Goal: Task Accomplishment & Management: Complete application form

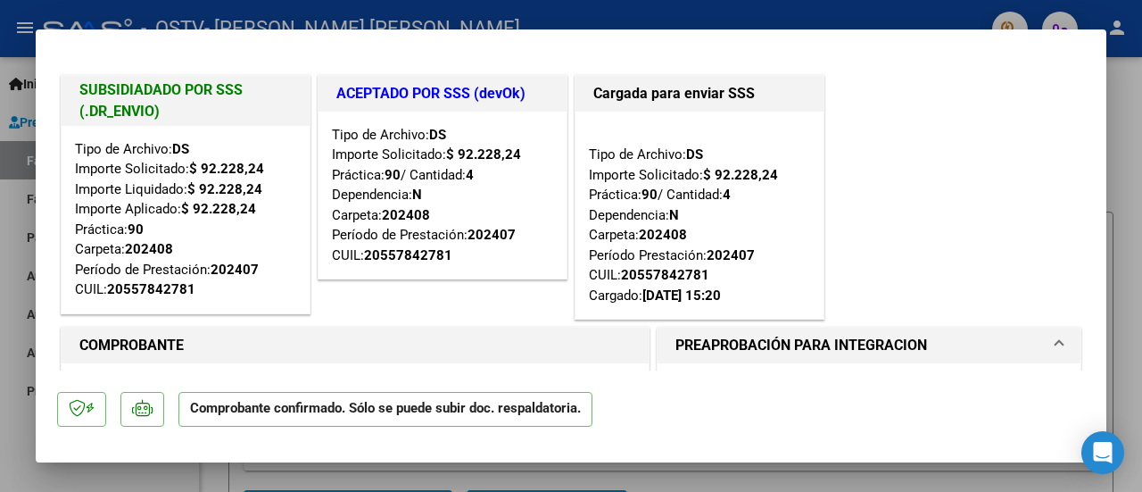
click at [1126, 219] on div at bounding box center [571, 246] width 1142 height 492
type input "$ 0,00"
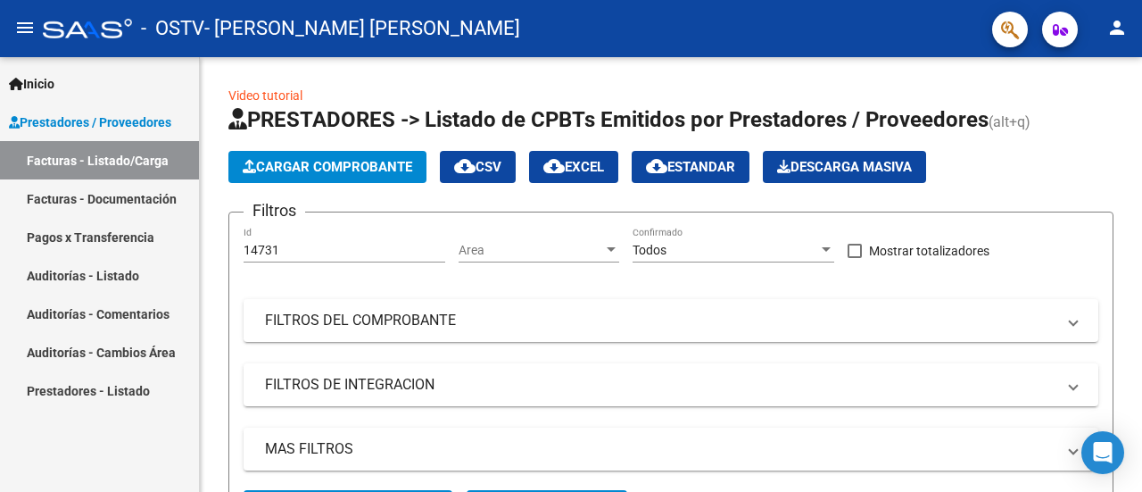
click at [126, 261] on link "Auditorías - Listado" at bounding box center [99, 275] width 199 height 38
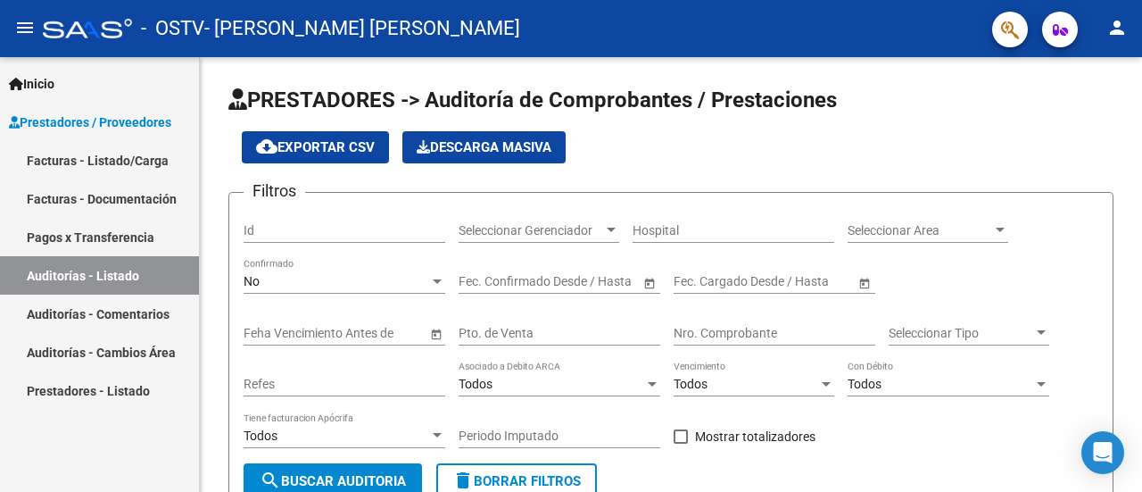
click at [134, 237] on link "Pagos x Transferencia" at bounding box center [99, 237] width 199 height 38
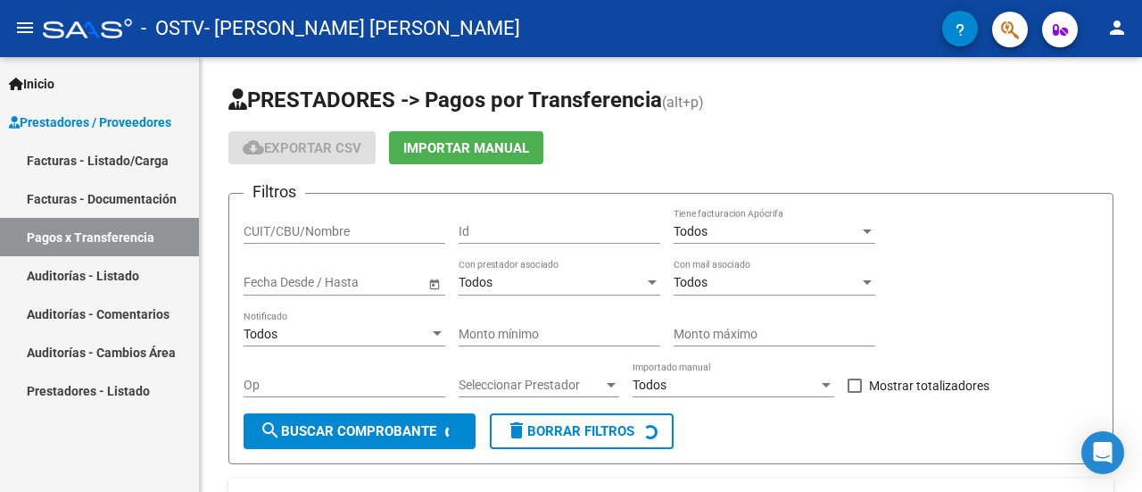
click at [120, 188] on link "Facturas - Documentación" at bounding box center [99, 198] width 199 height 38
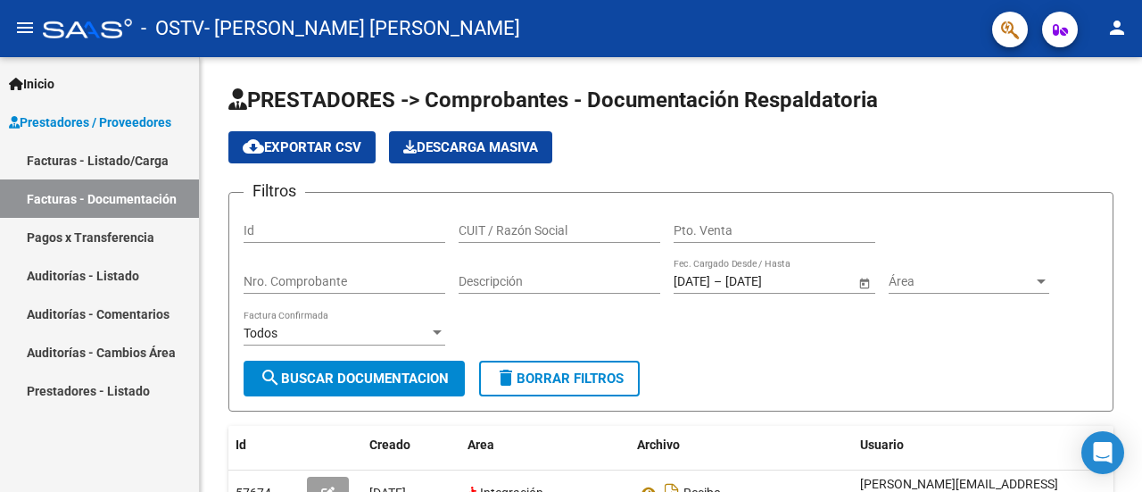
drag, startPoint x: 127, startPoint y: 154, endPoint x: 136, endPoint y: 165, distance: 14.6
click at [128, 154] on link "Facturas - Listado/Carga" at bounding box center [99, 160] width 199 height 38
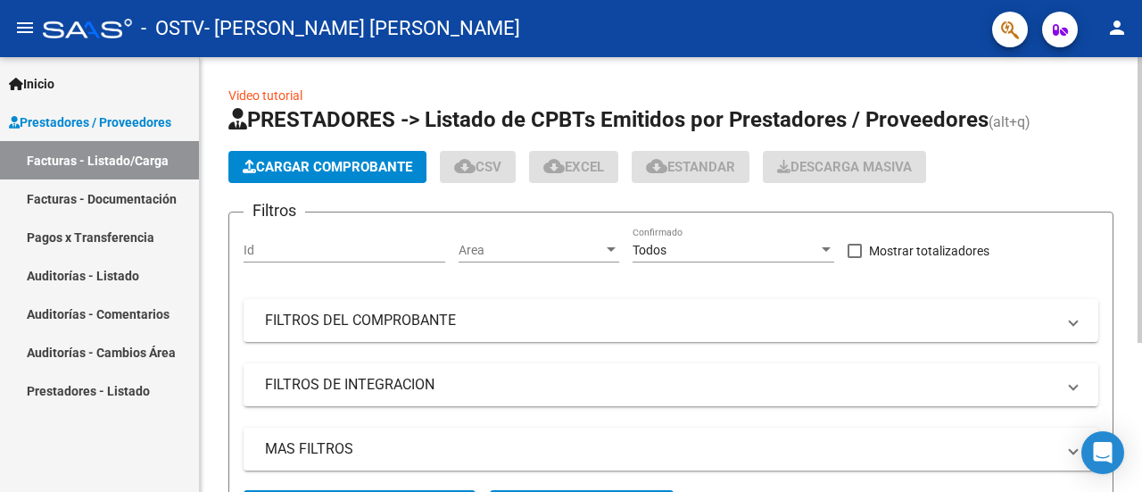
click at [296, 157] on button "Cargar Comprobante" at bounding box center [327, 167] width 198 height 32
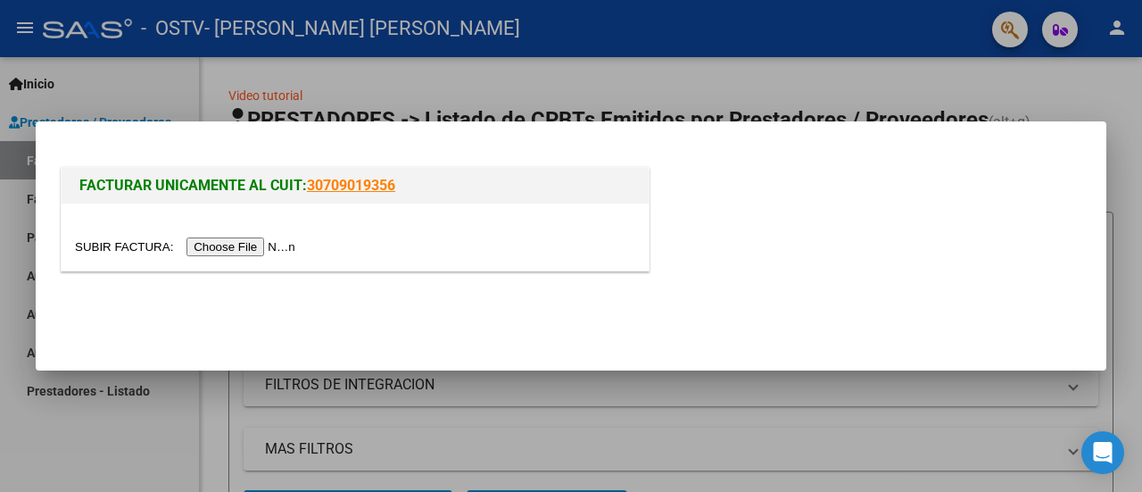
click at [216, 247] on input "file" at bounding box center [188, 246] width 226 height 19
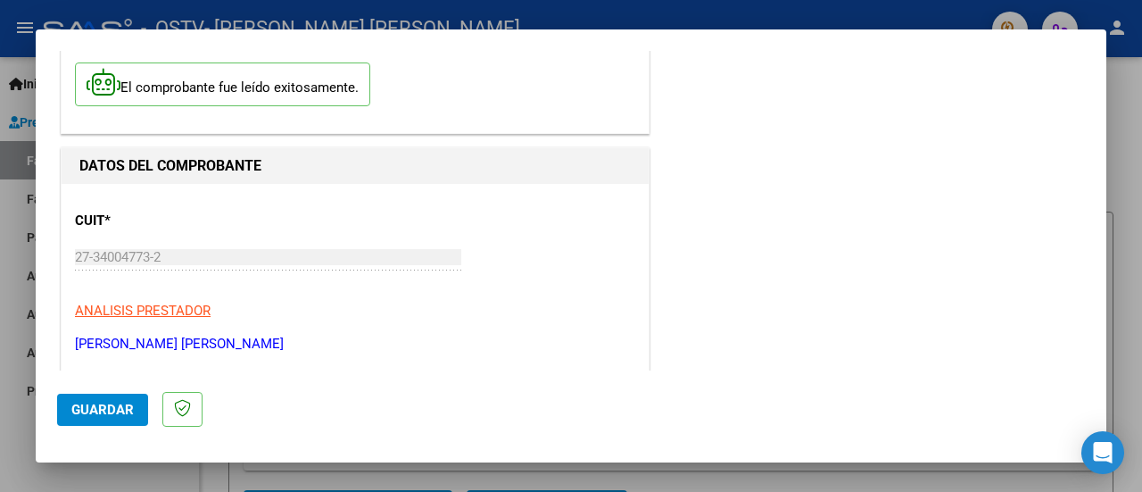
scroll to position [178, 0]
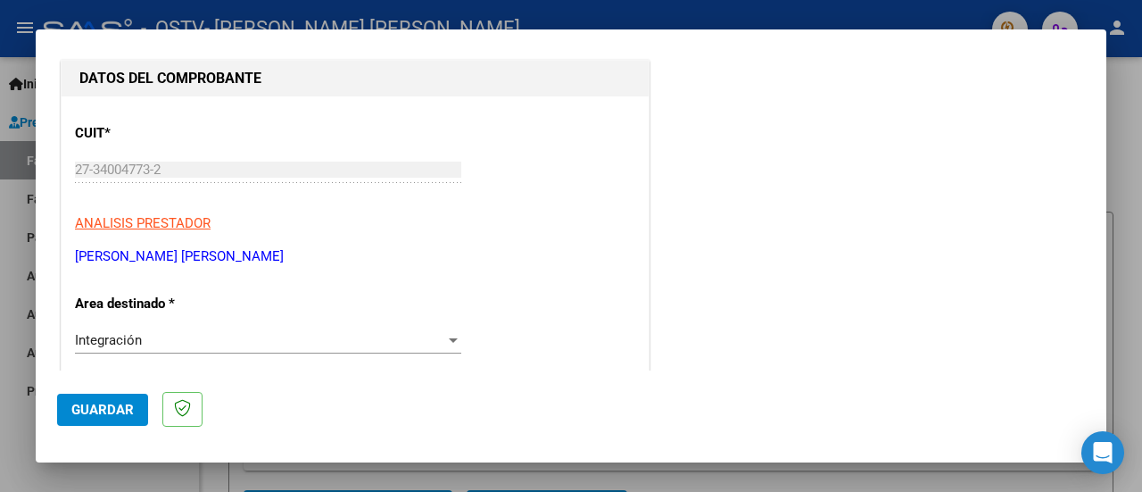
click at [214, 329] on div "Integración Seleccionar Area" at bounding box center [268, 340] width 386 height 27
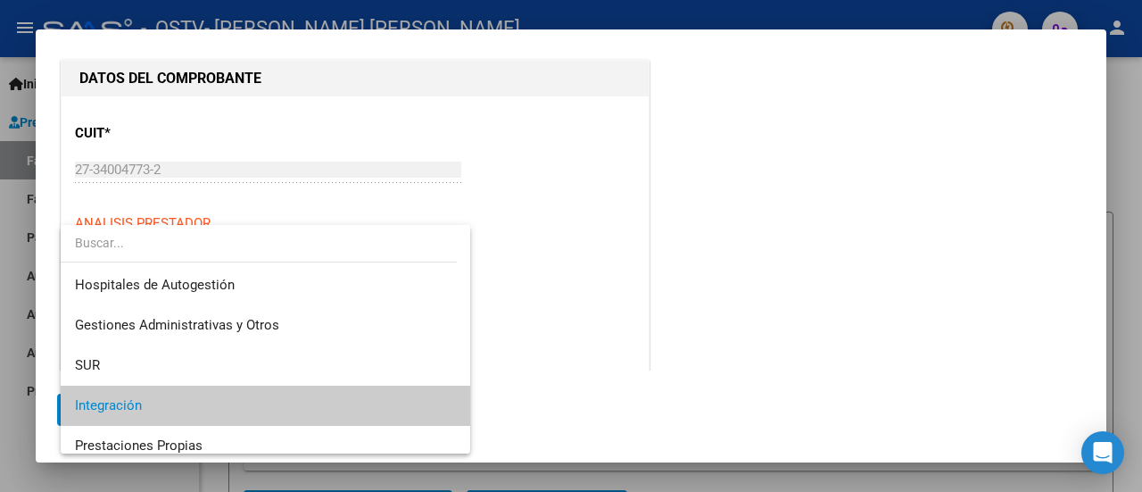
scroll to position [66, 0]
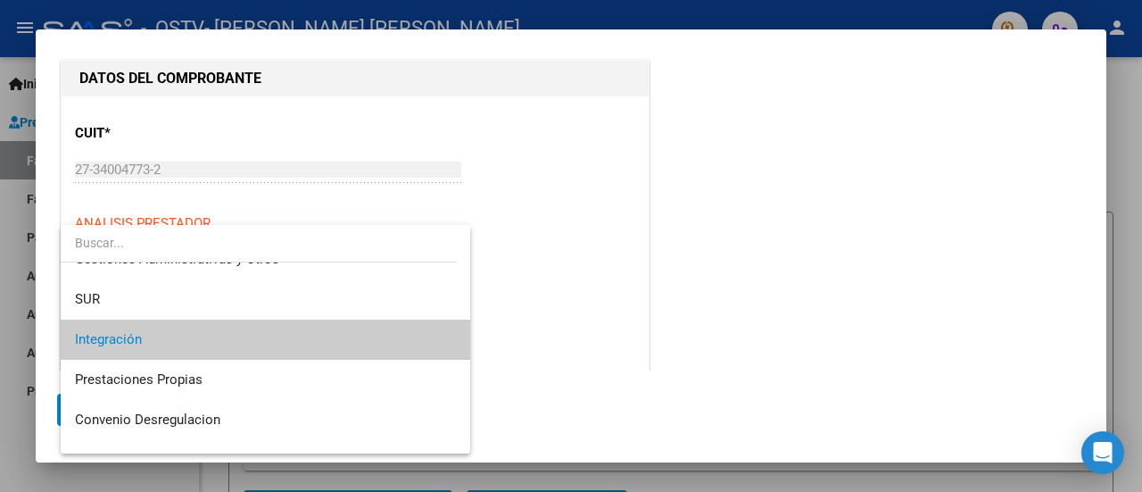
click at [214, 329] on span "Integración" at bounding box center [266, 340] width 382 height 40
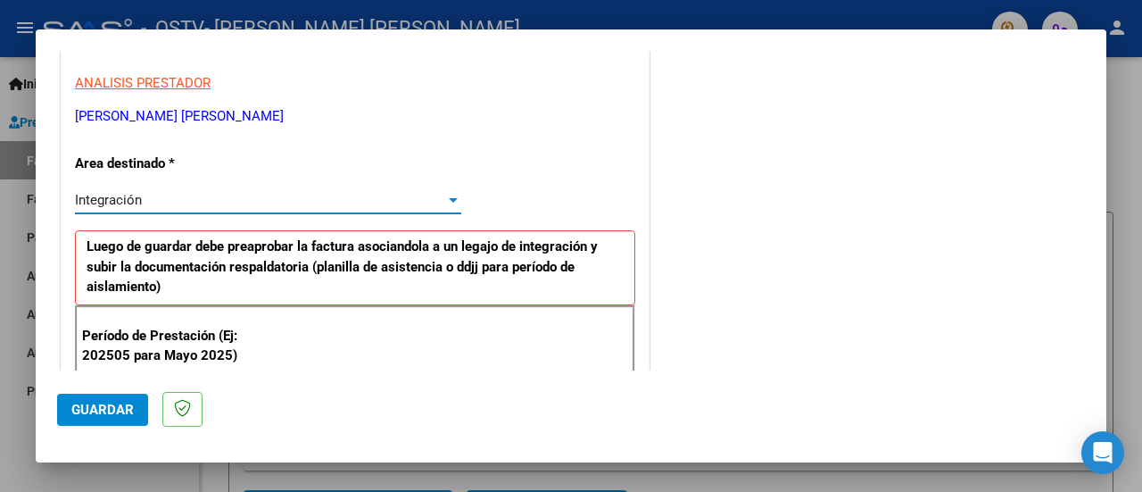
scroll to position [357, 0]
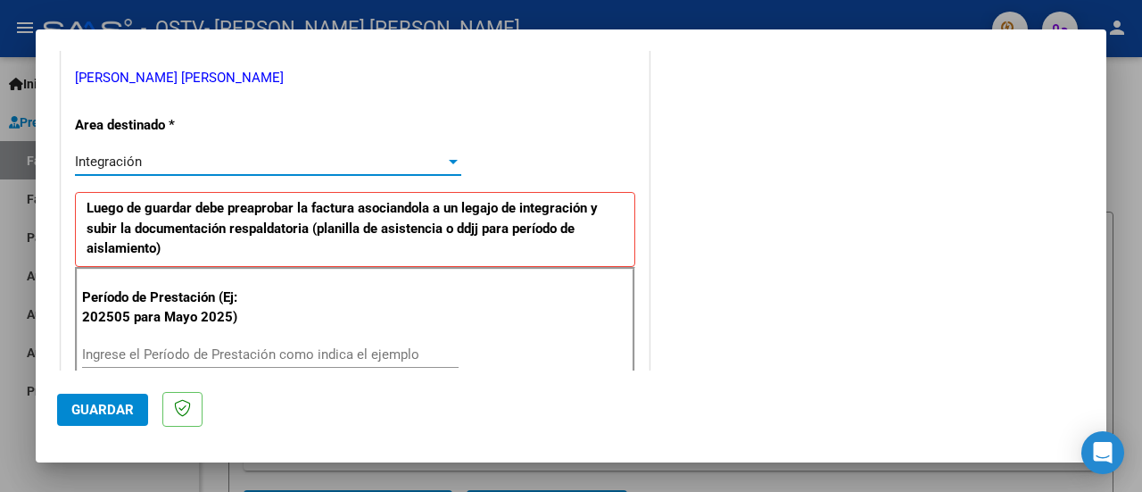
click at [216, 353] on input "Ingrese el Período de Prestación como indica el ejemplo" at bounding box center [270, 354] width 377 height 16
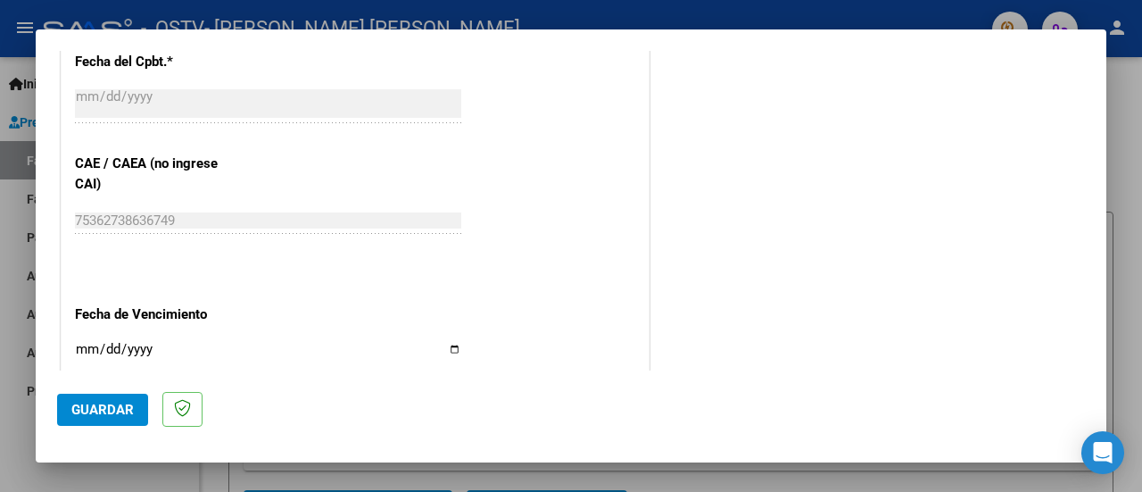
scroll to position [1160, 0]
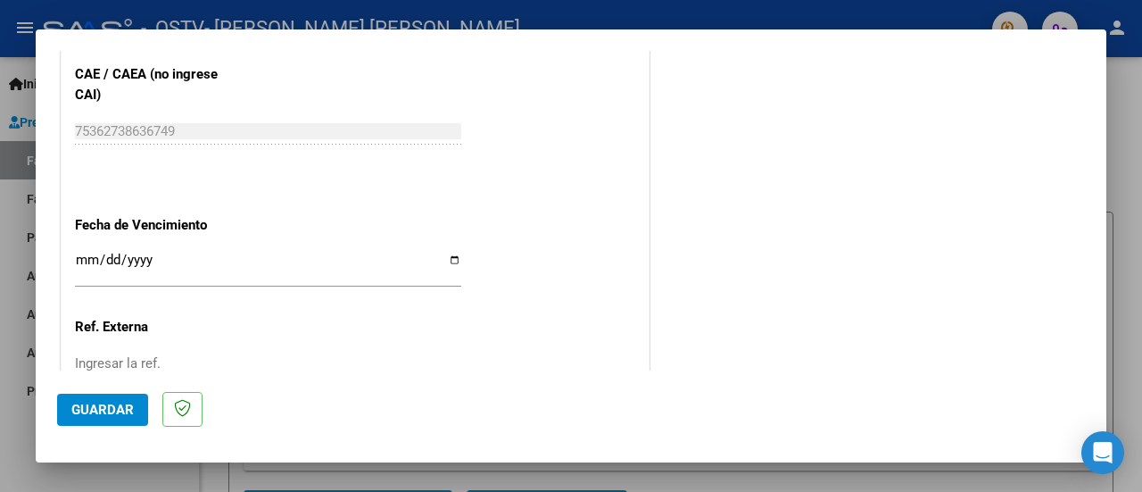
type input "202508"
click at [79, 256] on input "Ingresar la fecha" at bounding box center [268, 267] width 386 height 29
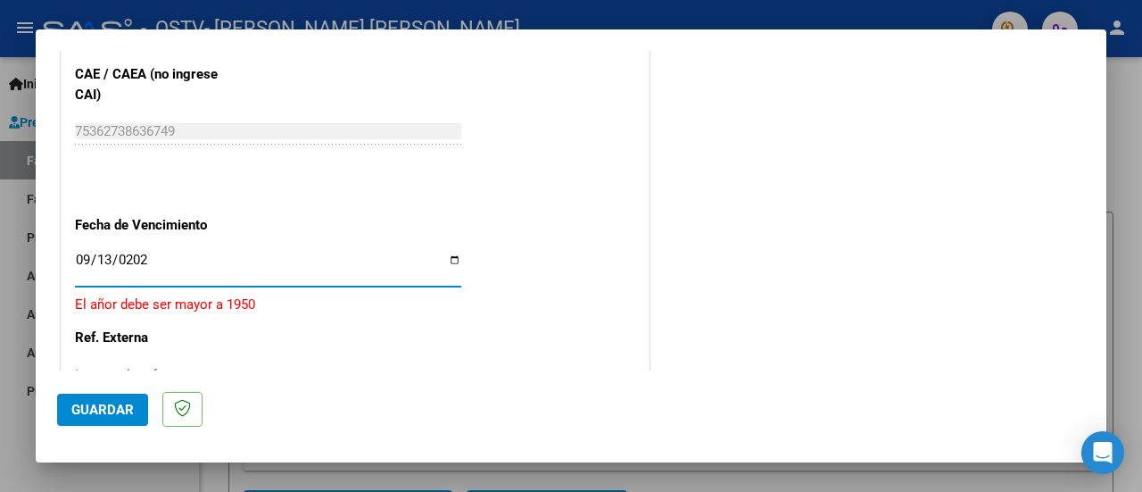
type input "[DATE]"
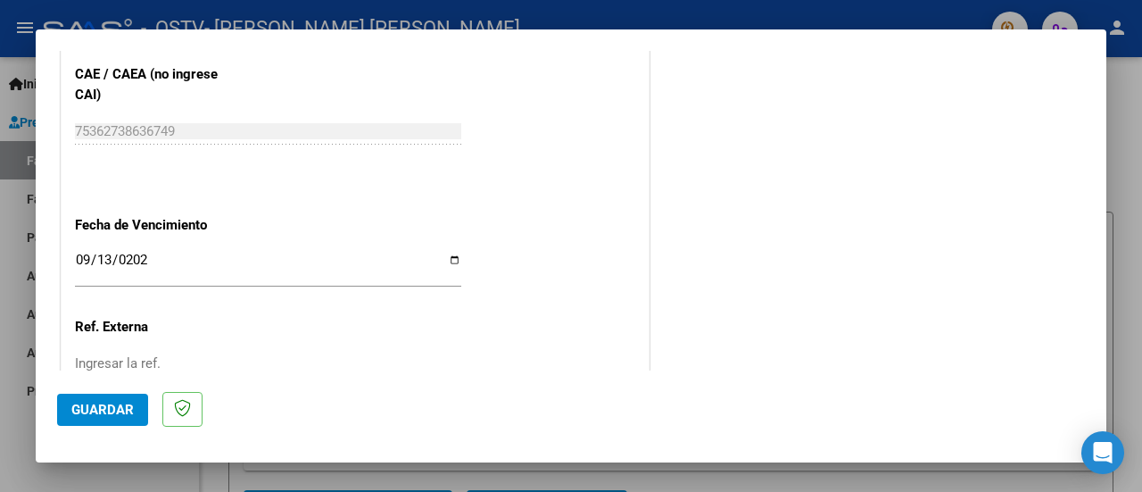
click at [123, 408] on span "Guardar" at bounding box center [102, 410] width 62 height 16
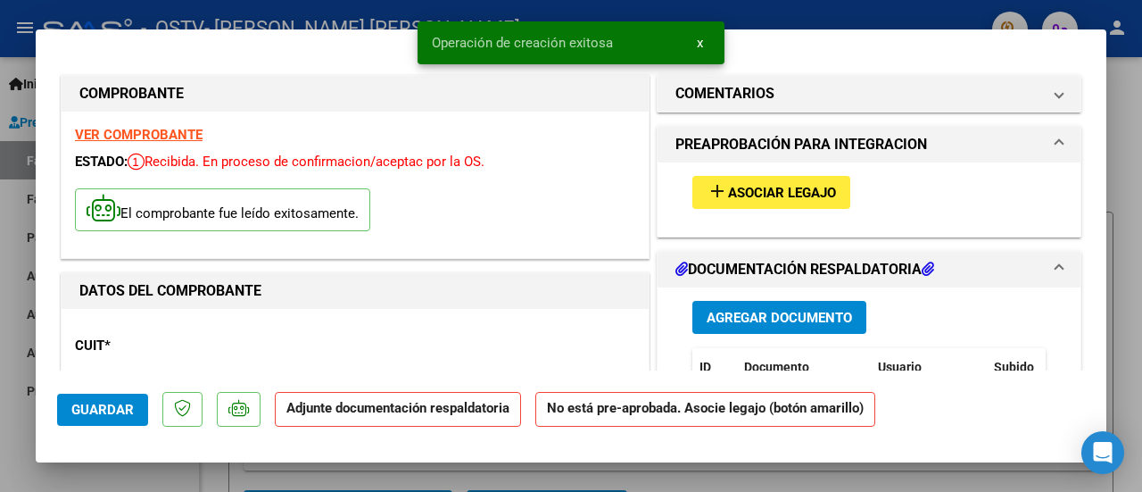
click at [763, 188] on span "Asociar Legajo" at bounding box center [782, 193] width 108 height 16
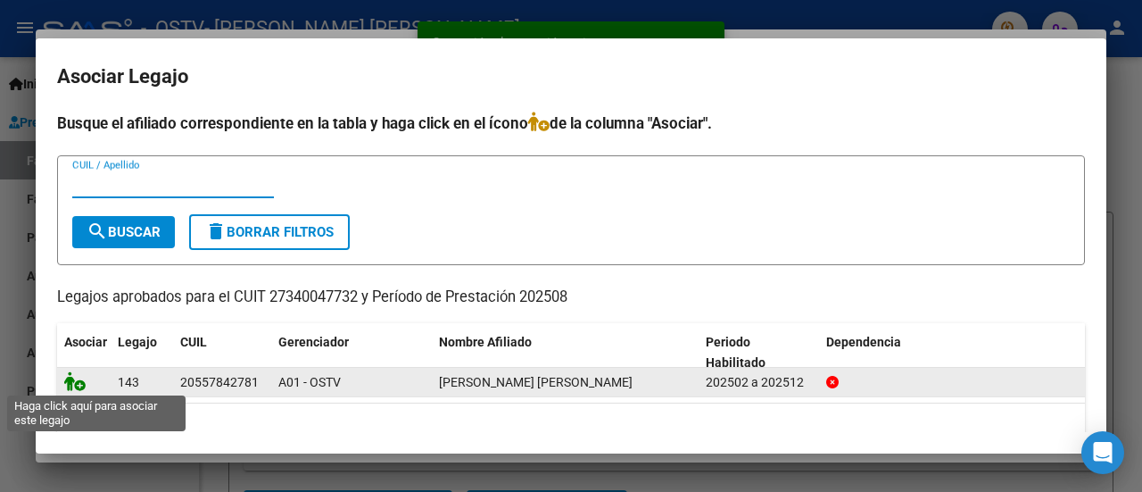
click at [77, 379] on icon at bounding box center [74, 381] width 21 height 20
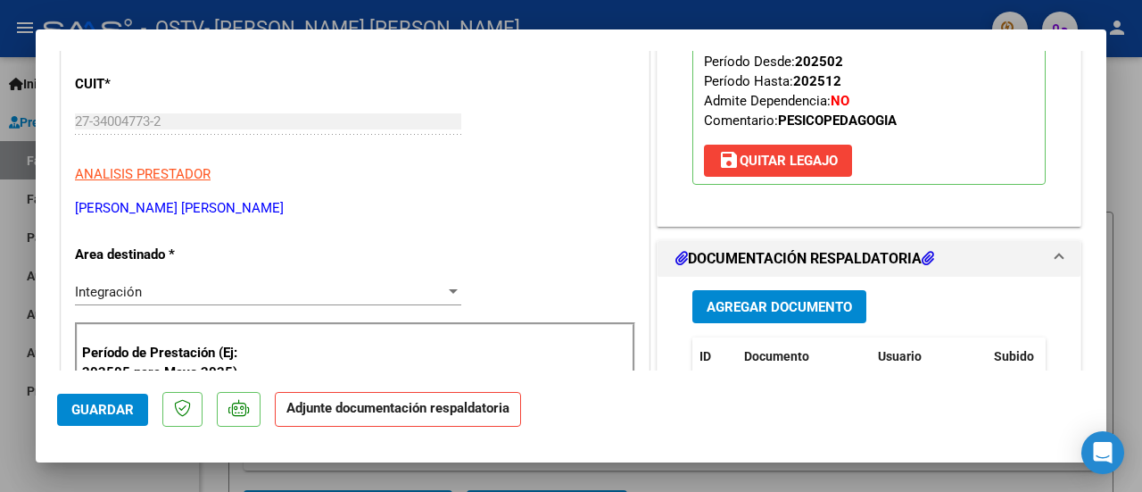
scroll to position [357, 0]
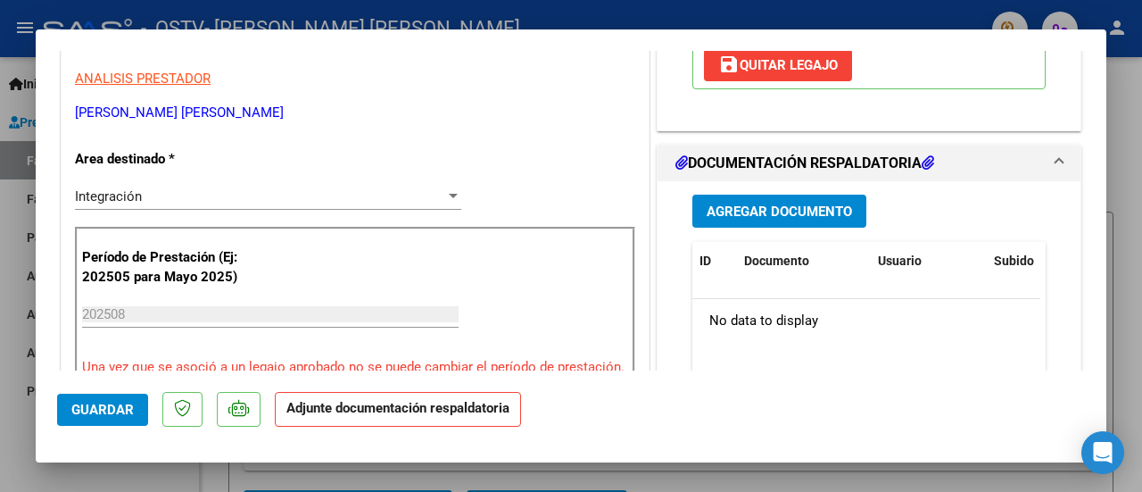
click at [790, 207] on span "Agregar Documento" at bounding box center [779, 211] width 145 height 16
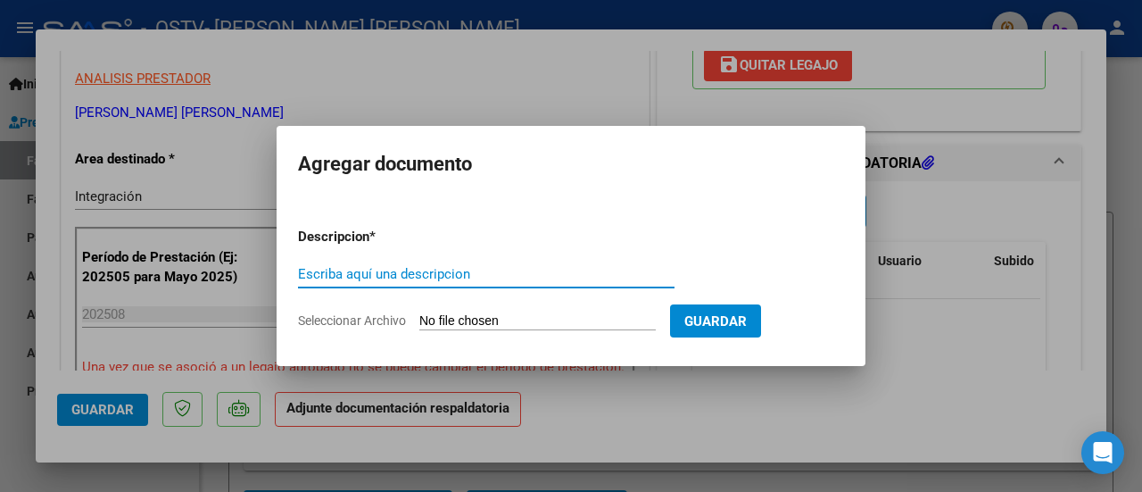
click at [470, 284] on div "Escriba aquí una descripcion" at bounding box center [486, 274] width 377 height 27
type input "factura"
click at [475, 315] on input "Seleccionar Archivo" at bounding box center [537, 321] width 237 height 17
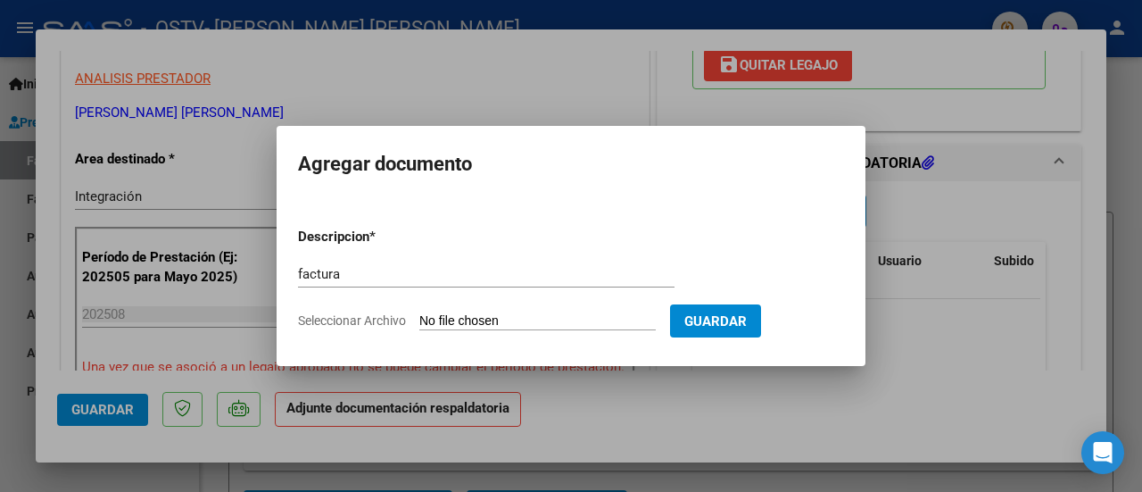
type input "C:\fakepath\factura [PERSON_NAME] psp.pdf"
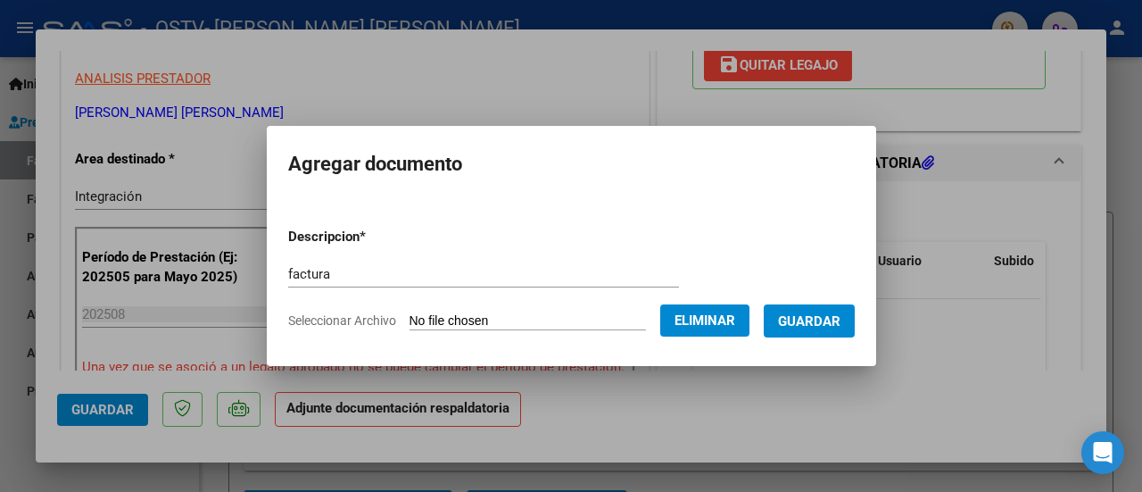
click at [817, 324] on span "Guardar" at bounding box center [809, 321] width 62 height 16
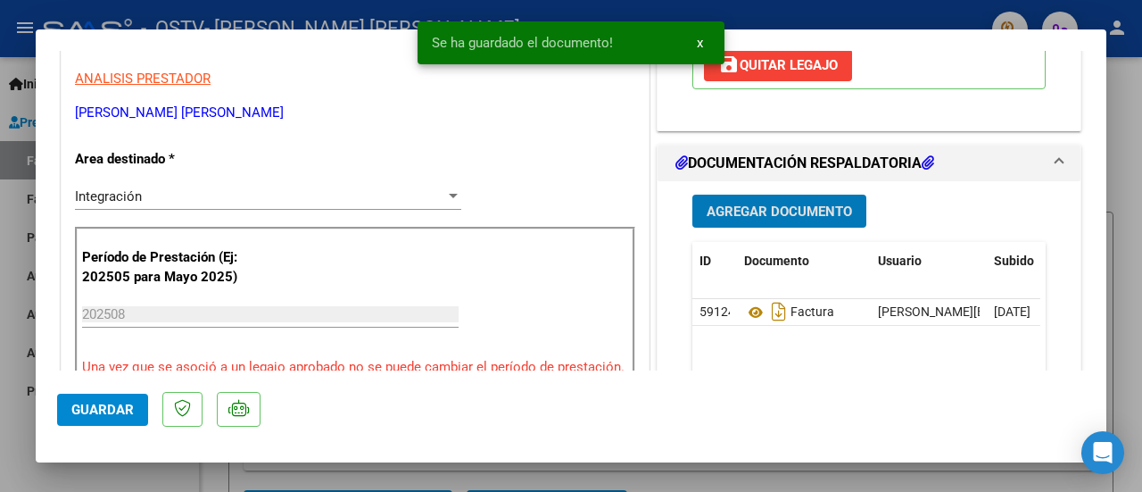
click at [776, 205] on span "Agregar Documento" at bounding box center [779, 211] width 145 height 16
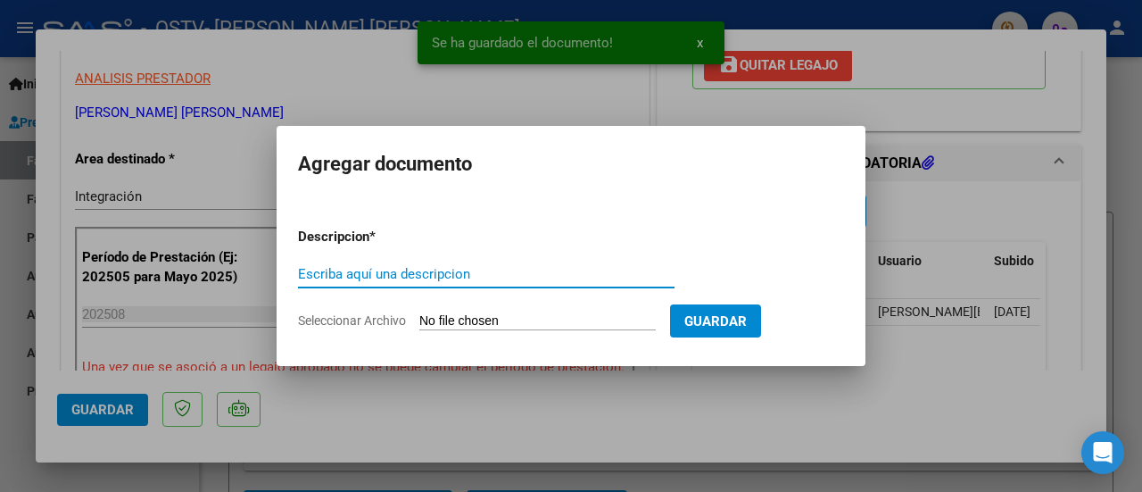
click at [451, 272] on input "Escriba aquí una descripcion" at bounding box center [486, 274] width 377 height 16
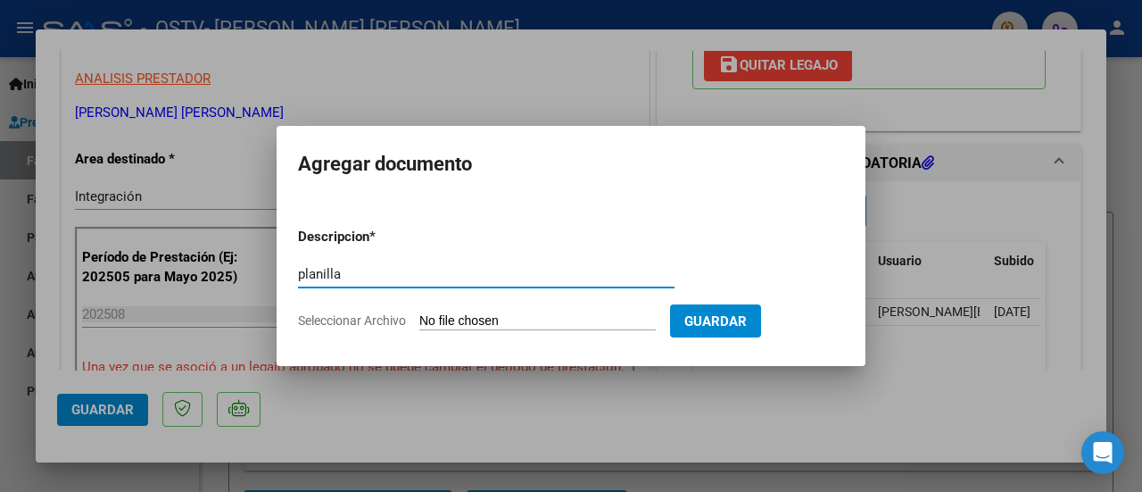
type input "planilla"
click at [480, 319] on input "Seleccionar Archivo" at bounding box center [537, 321] width 237 height 17
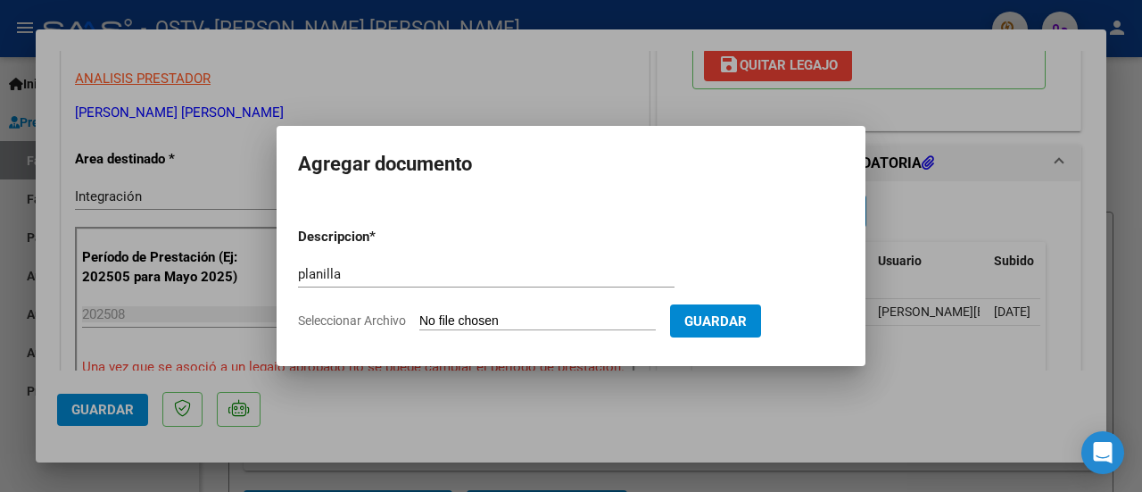
type input "C:\fakepath\planilla [PERSON_NAME] psp.pdf"
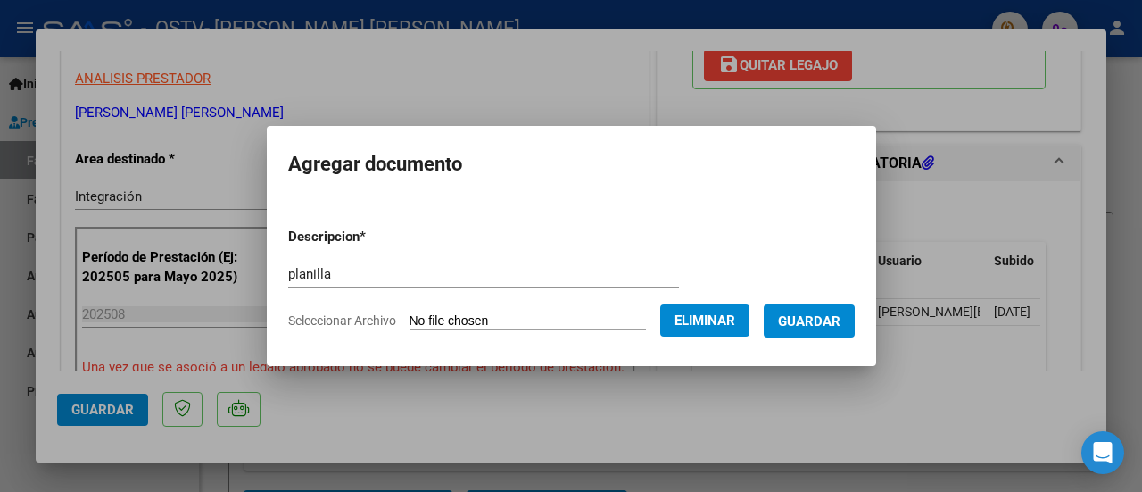
click at [825, 324] on span "Guardar" at bounding box center [809, 321] width 62 height 16
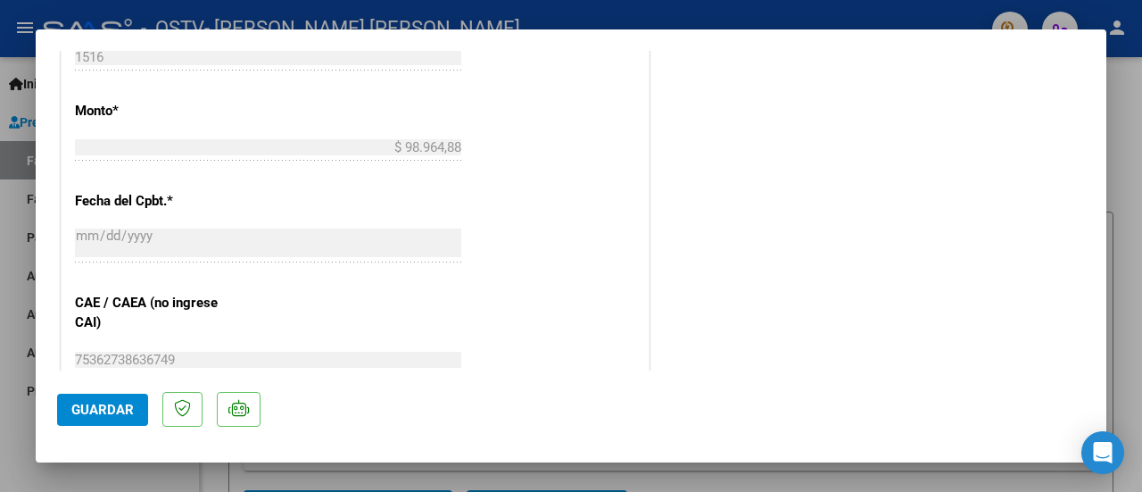
scroll to position [1160, 0]
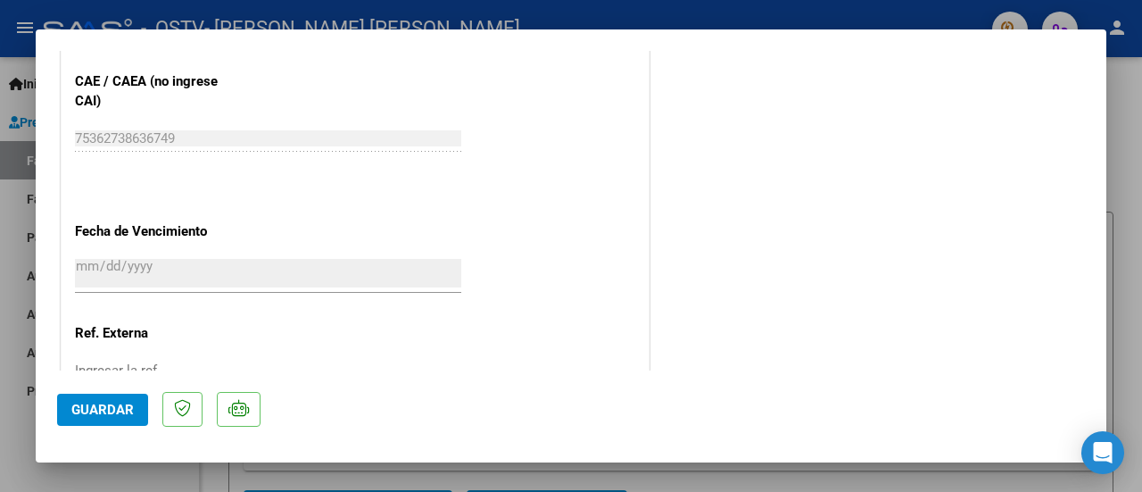
click at [104, 399] on button "Guardar" at bounding box center [102, 410] width 91 height 32
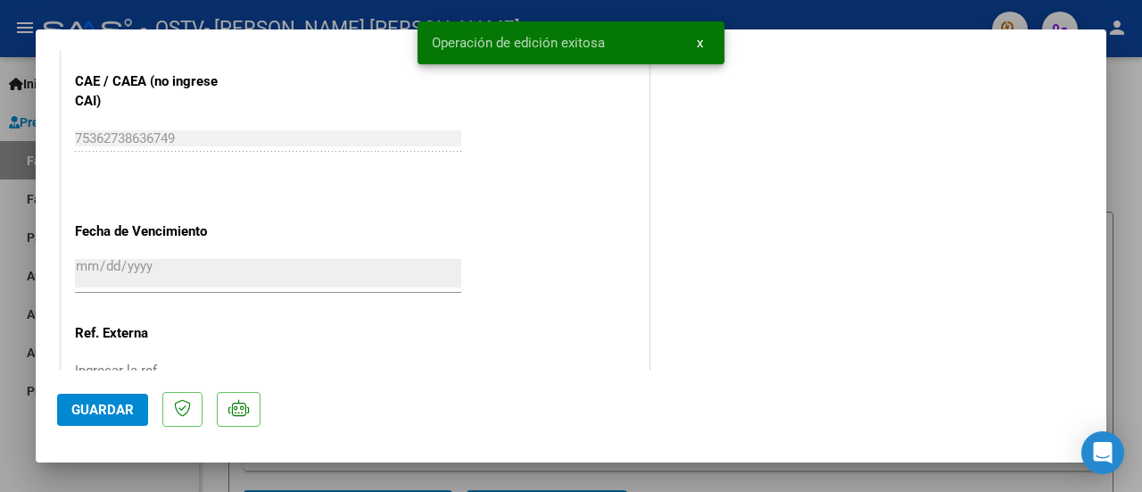
click at [5, 327] on div at bounding box center [571, 246] width 1142 height 492
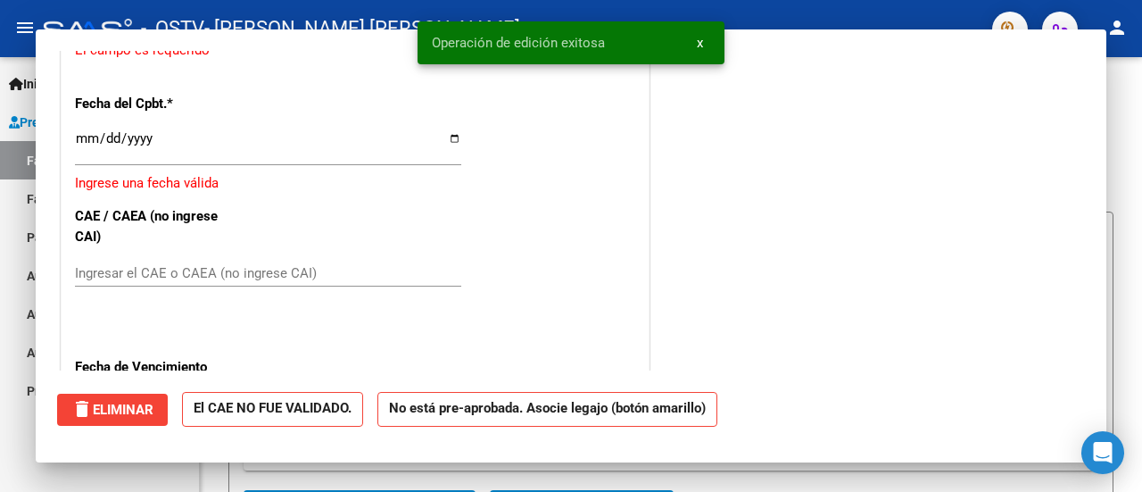
scroll to position [0, 0]
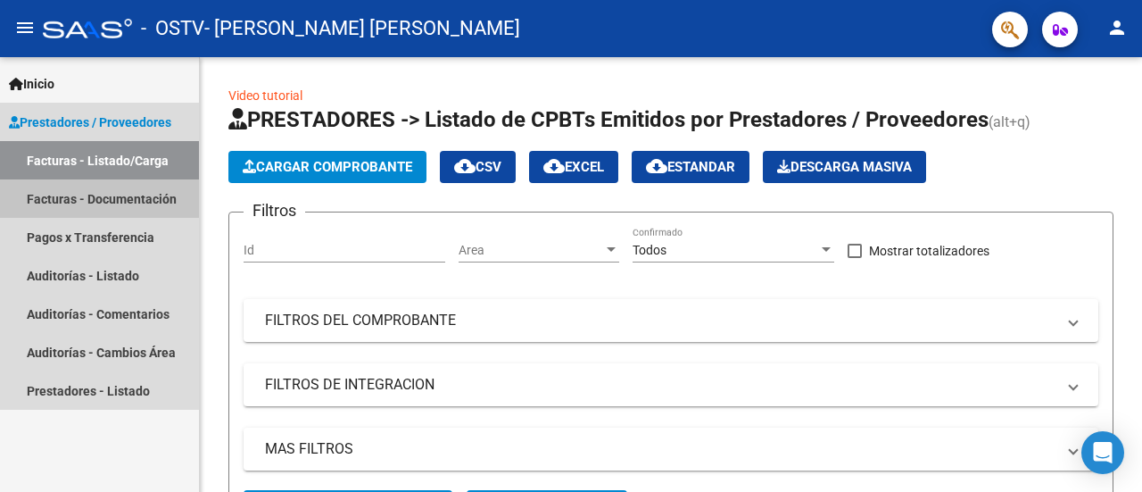
click at [122, 199] on link "Facturas - Documentación" at bounding box center [99, 198] width 199 height 38
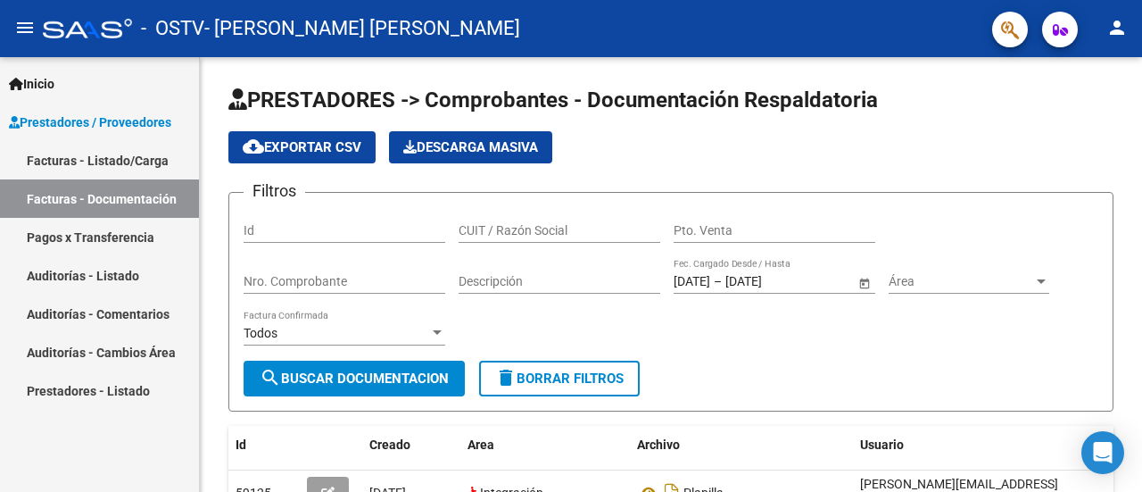
click at [97, 238] on link "Pagos x Transferencia" at bounding box center [99, 237] width 199 height 38
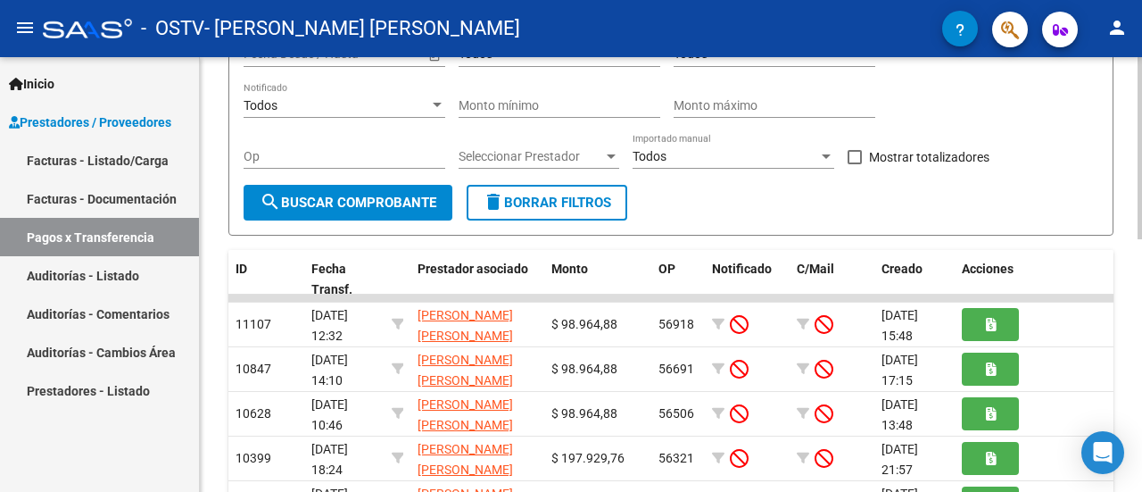
scroll to position [268, 0]
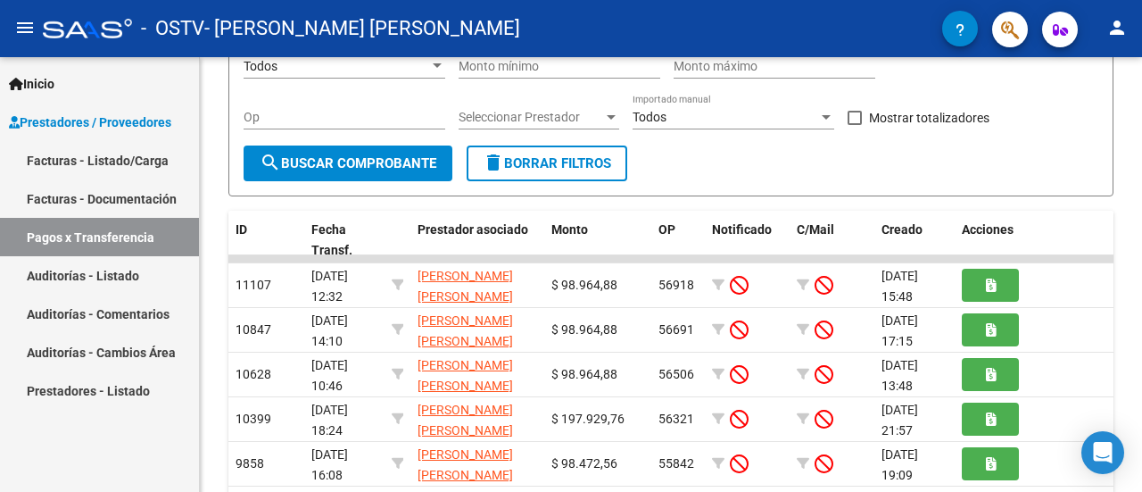
click at [110, 270] on link "Auditorías - Listado" at bounding box center [99, 275] width 199 height 38
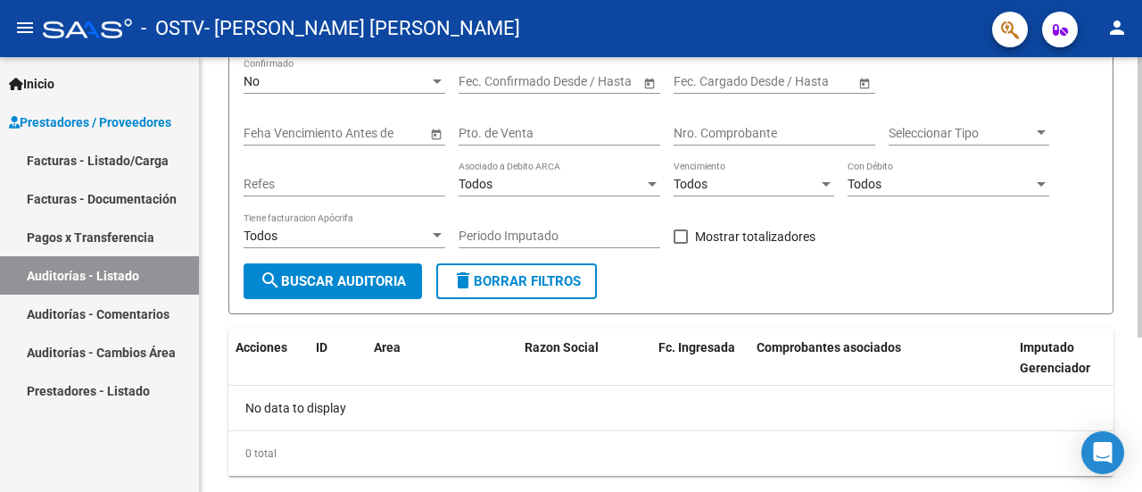
scroll to position [239, 0]
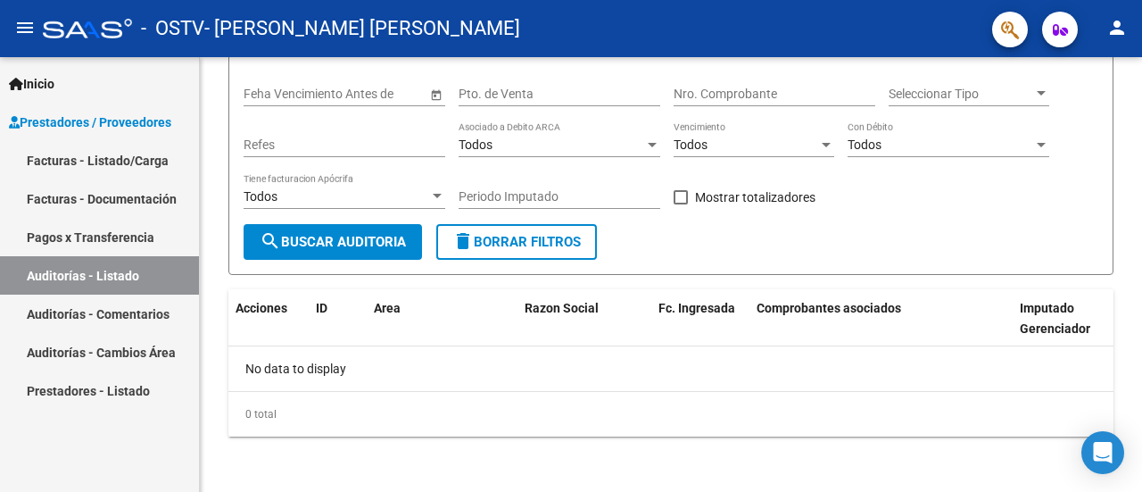
click at [91, 311] on link "Auditorías - Comentarios" at bounding box center [99, 314] width 199 height 38
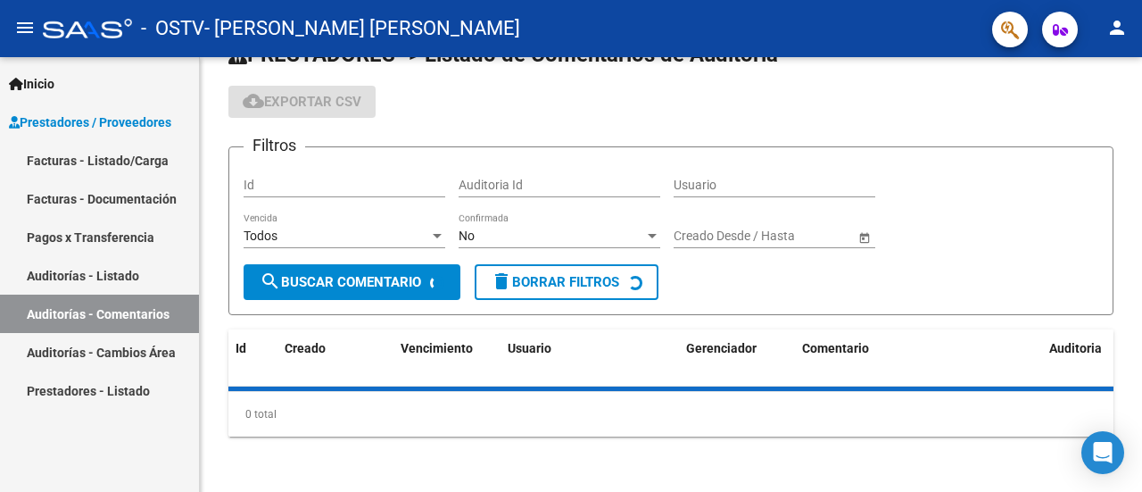
scroll to position [86, 0]
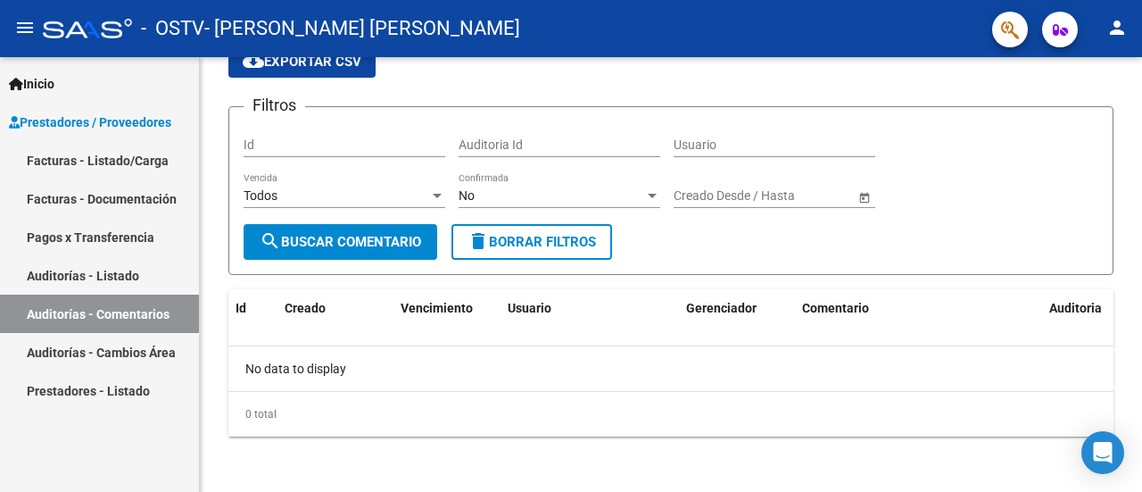
click at [73, 353] on link "Auditorías - Cambios Área" at bounding box center [99, 352] width 199 height 38
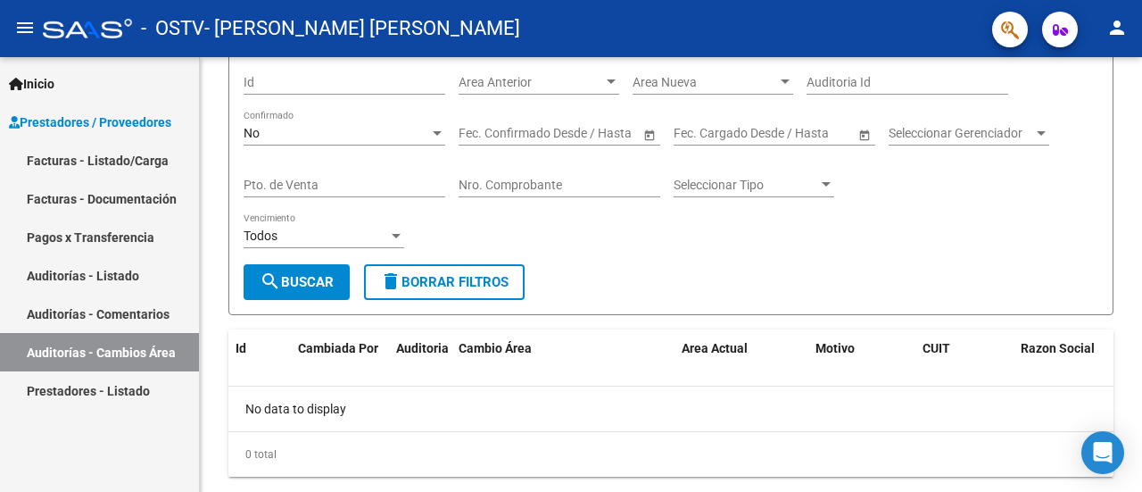
scroll to position [156, 0]
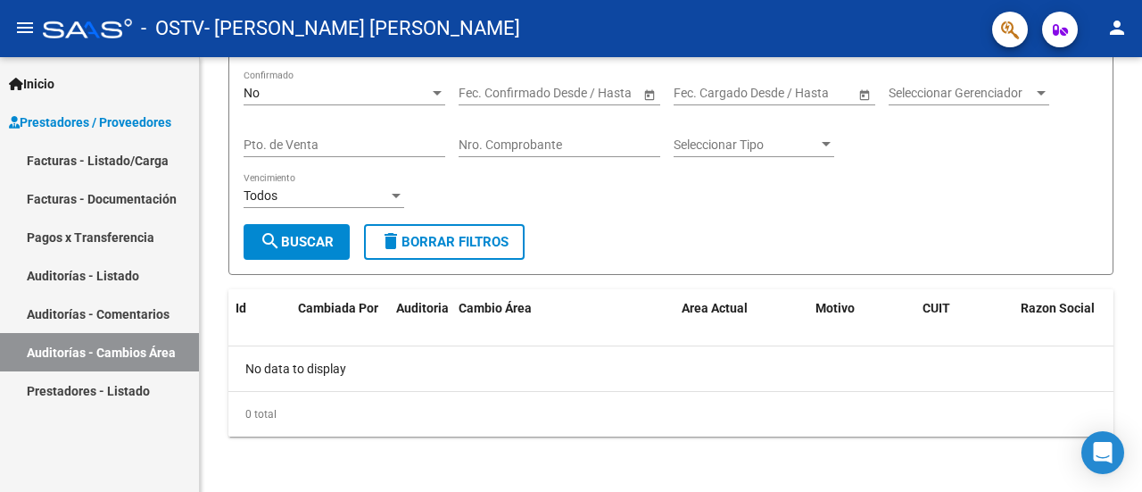
click at [80, 383] on link "Prestadores - Listado" at bounding box center [99, 390] width 199 height 38
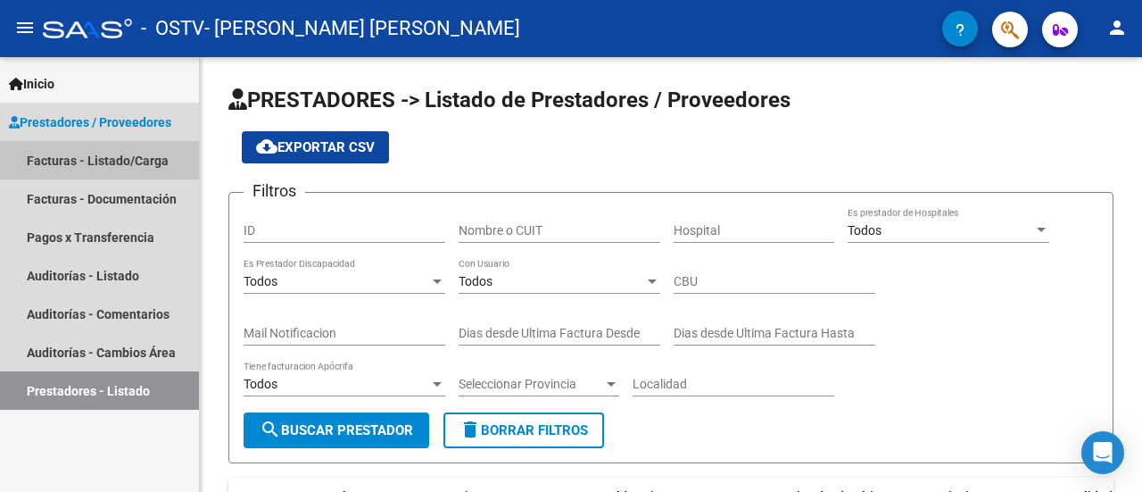
click at [94, 142] on link "Facturas - Listado/Carga" at bounding box center [99, 160] width 199 height 38
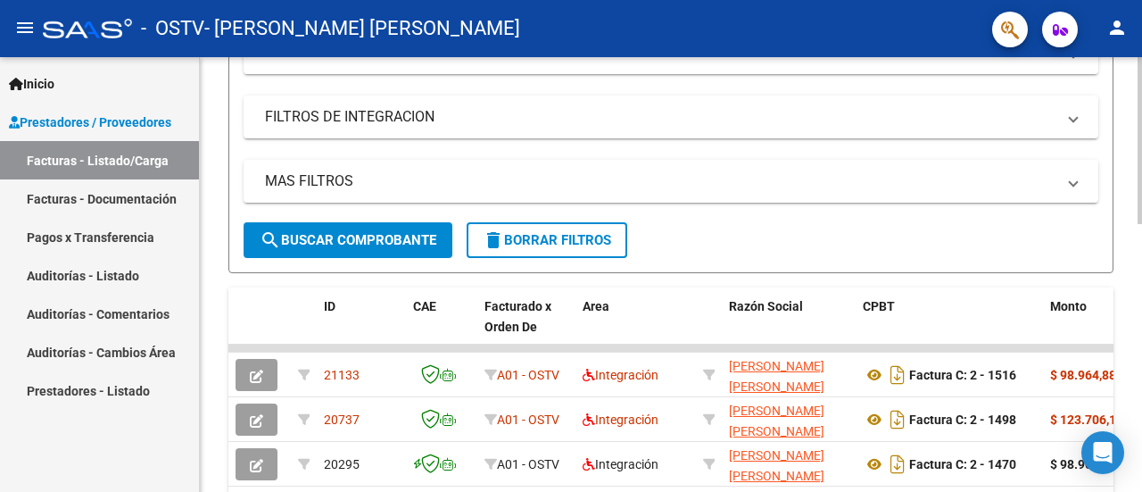
scroll to position [357, 0]
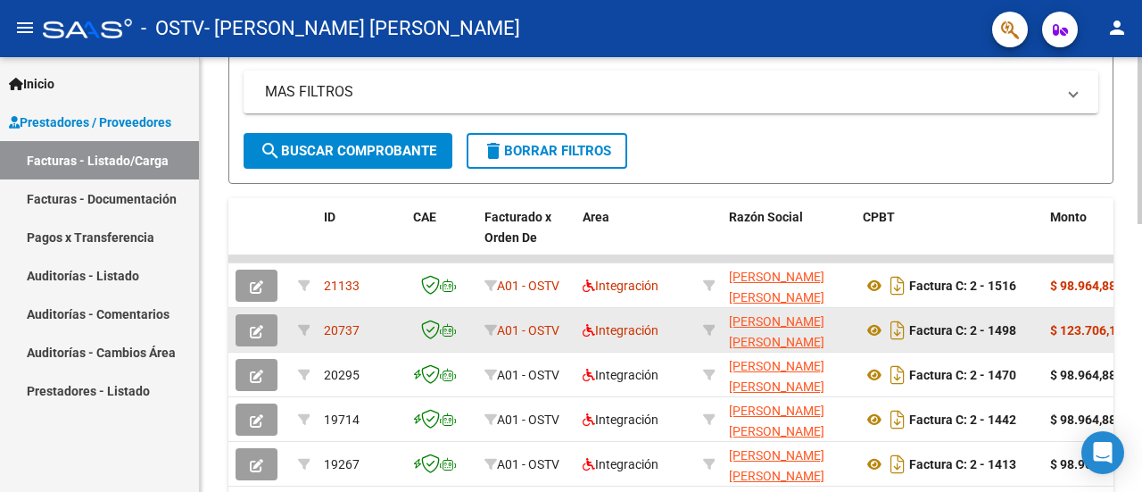
click at [1084, 333] on strong "$ 123.706,10" at bounding box center [1086, 330] width 73 height 14
click at [1079, 325] on strong "$ 123.706,10" at bounding box center [1086, 330] width 73 height 14
click at [946, 330] on strong "Factura C: 2 - 1498" at bounding box center [962, 330] width 107 height 14
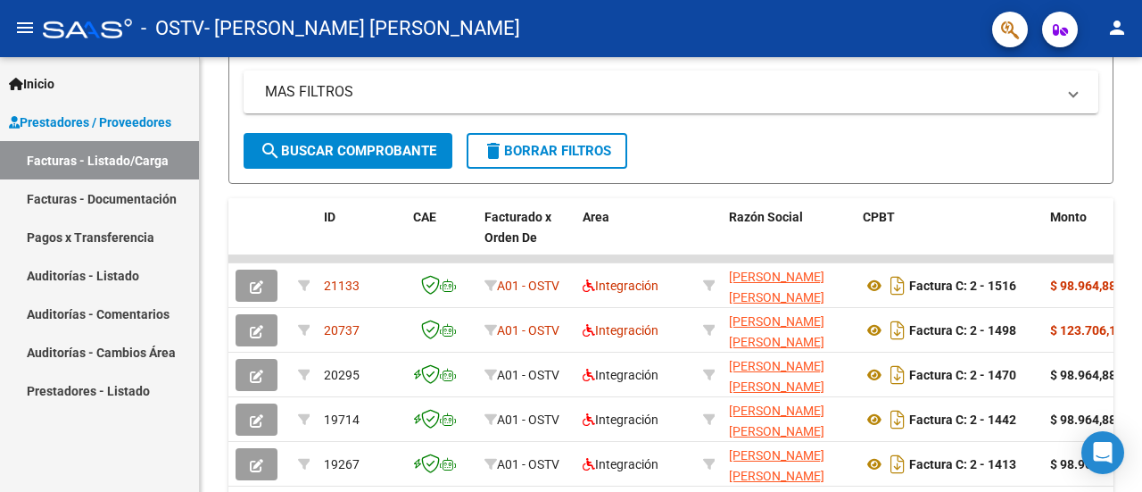
click at [123, 123] on span "Prestadores / Proveedores" at bounding box center [90, 122] width 162 height 20
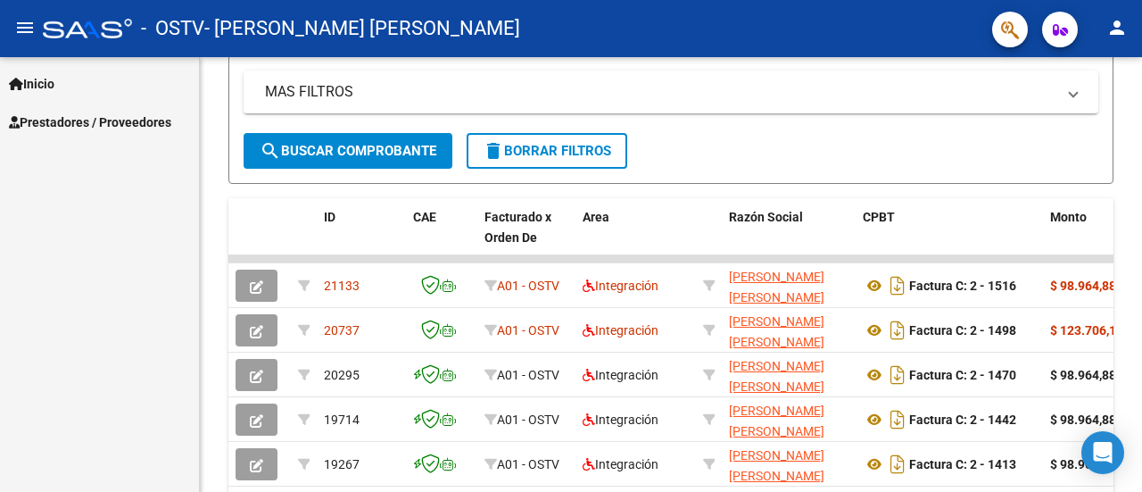
click at [153, 117] on span "Prestadores / Proveedores" at bounding box center [90, 122] width 162 height 20
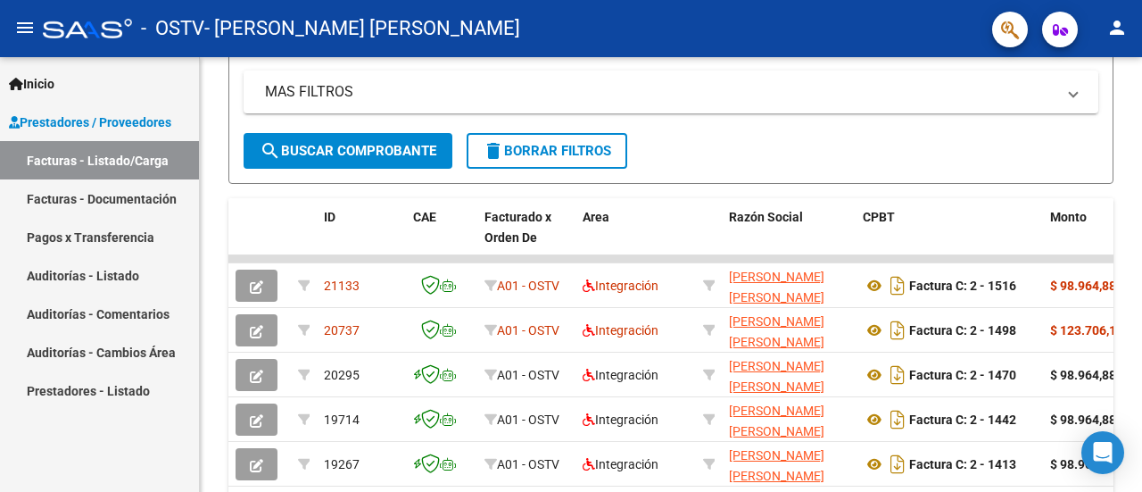
click at [141, 204] on link "Facturas - Documentación" at bounding box center [99, 198] width 199 height 38
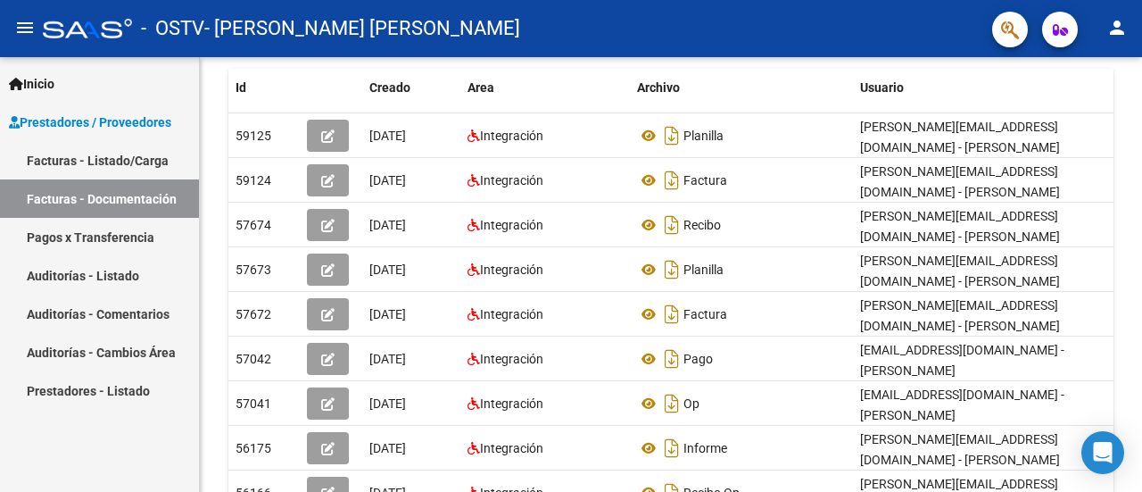
click at [1110, 24] on mat-icon "person" at bounding box center [1117, 27] width 21 height 21
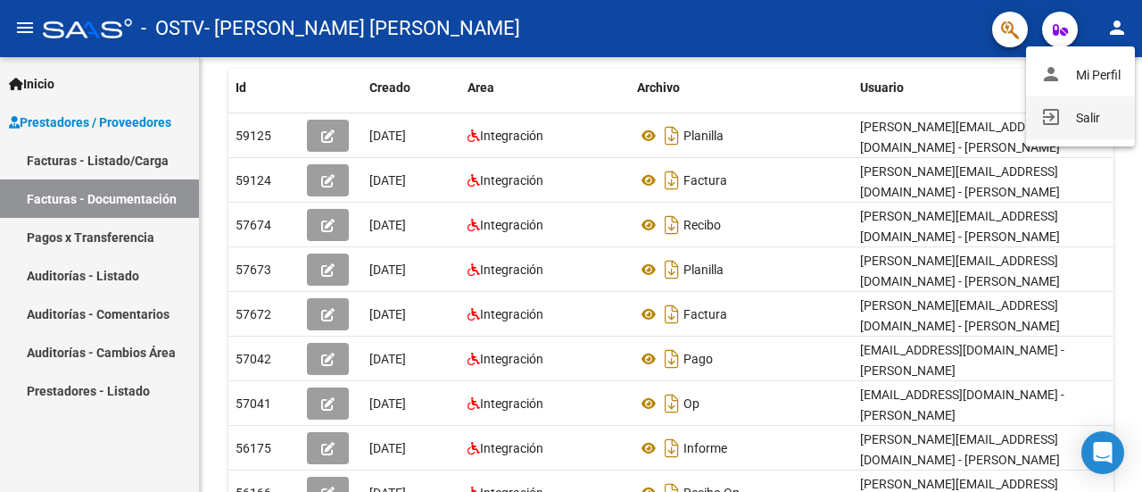
click at [1073, 117] on button "exit_to_app Salir" at bounding box center [1080, 117] width 109 height 43
